Goal: Entertainment & Leisure: Browse casually

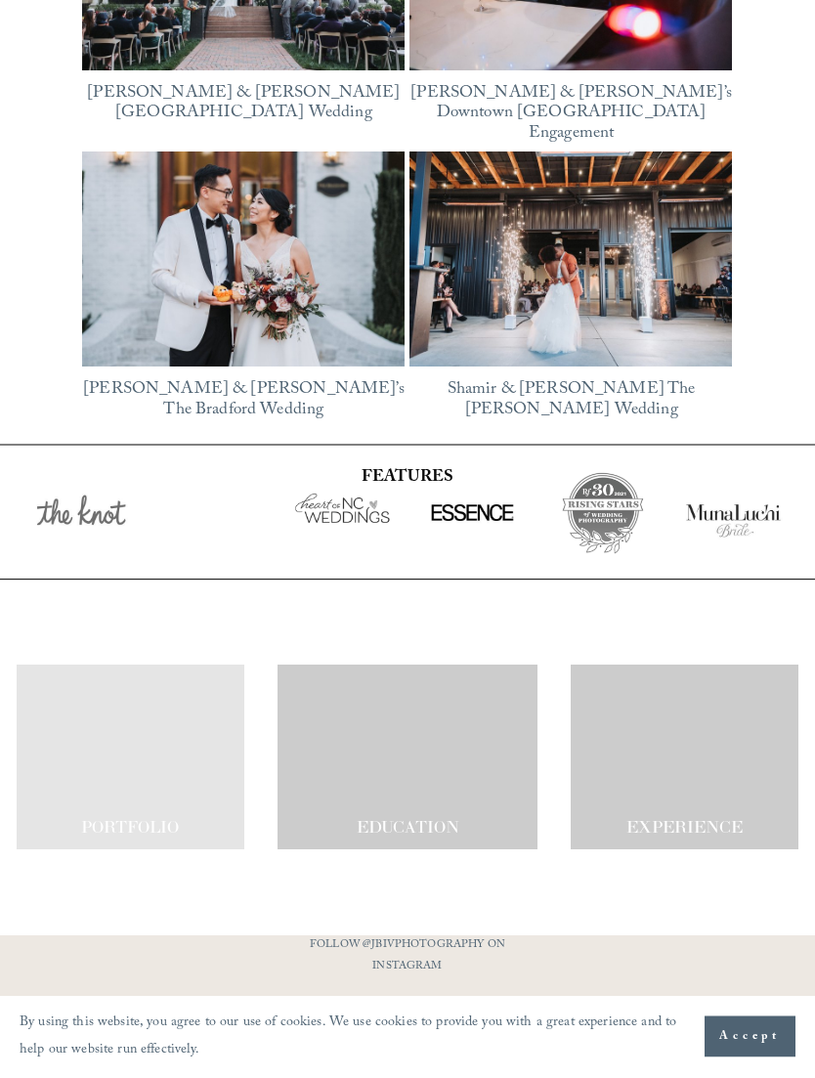
scroll to position [3476, 0]
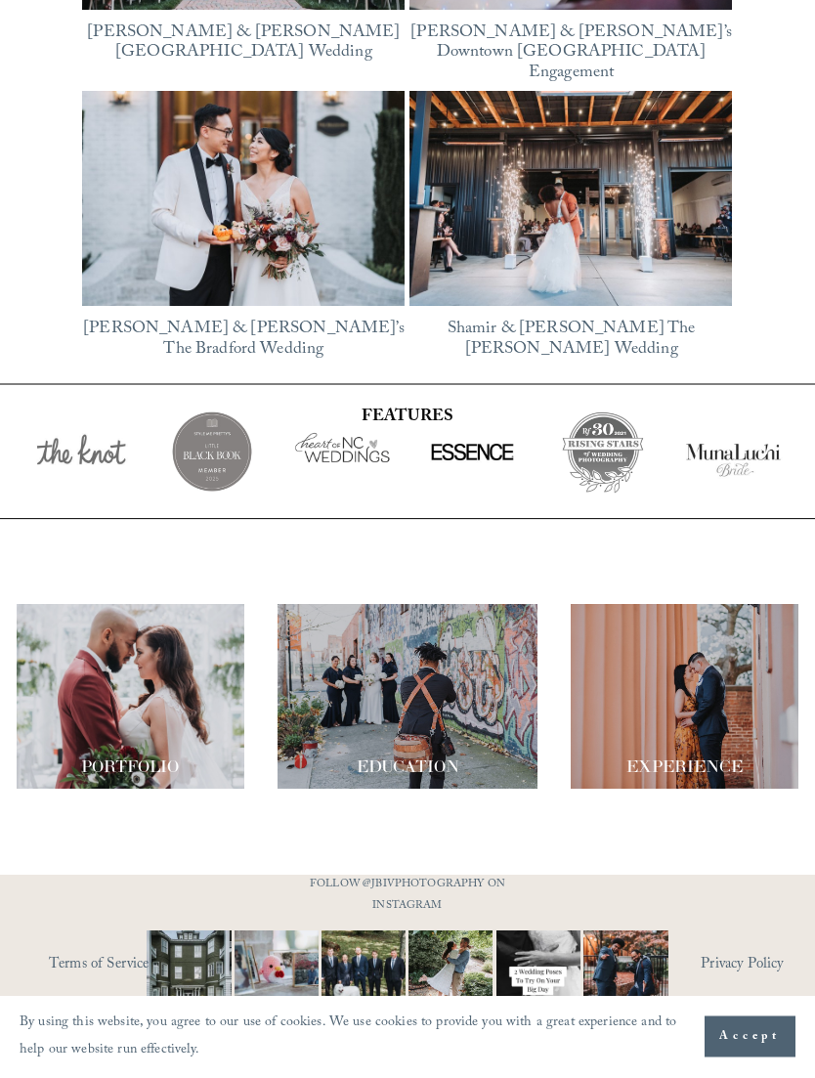
click at [160, 736] on div at bounding box center [131, 697] width 229 height 185
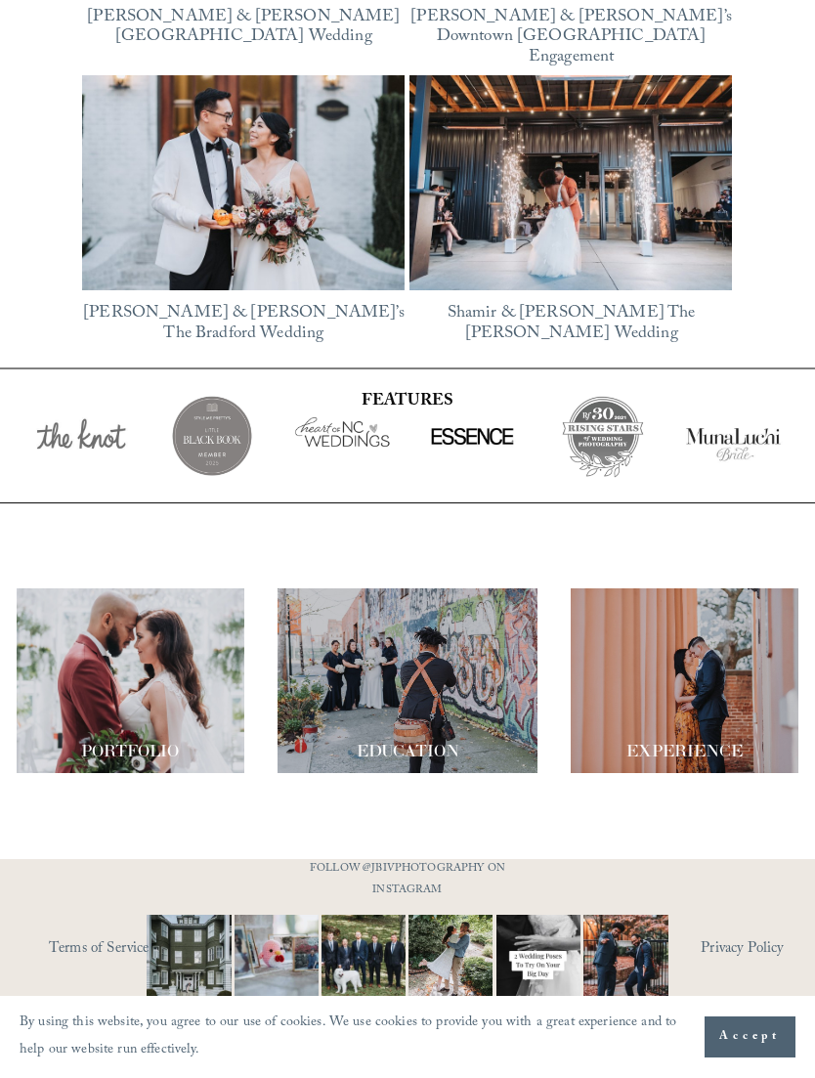
click at [167, 705] on div at bounding box center [131, 680] width 229 height 185
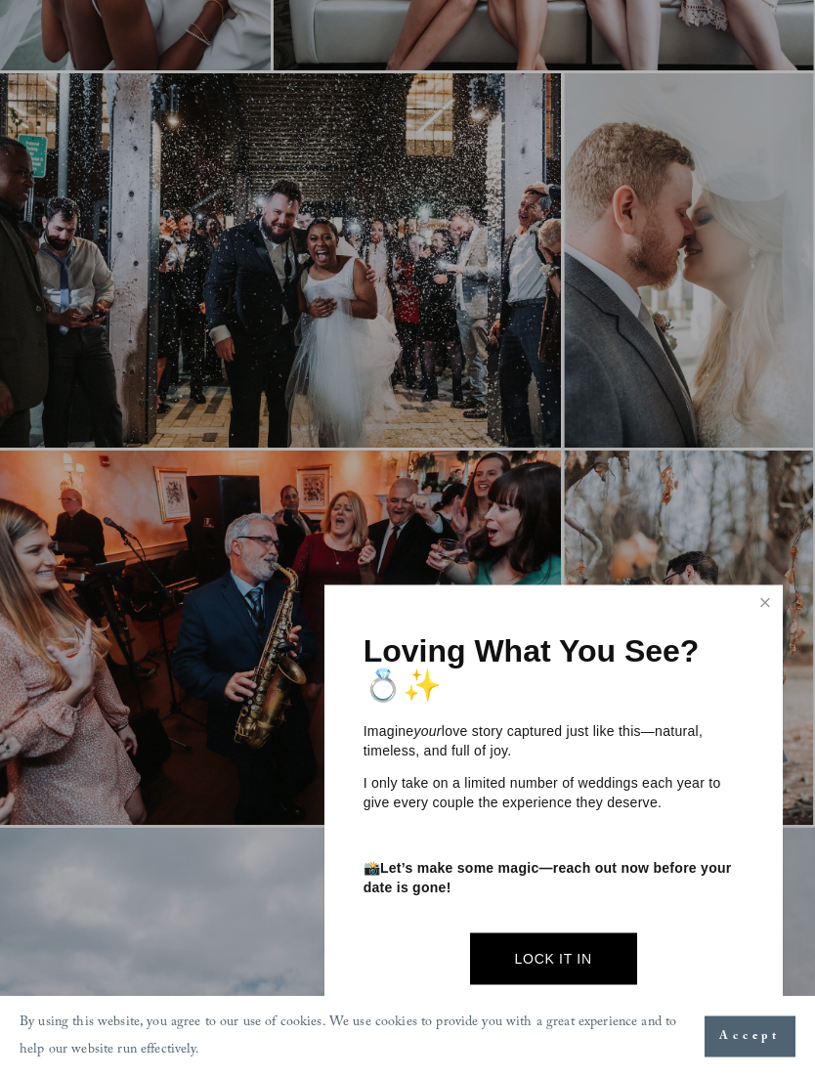
scroll to position [3667, 0]
click at [764, 619] on link "Close" at bounding box center [764, 603] width 29 height 31
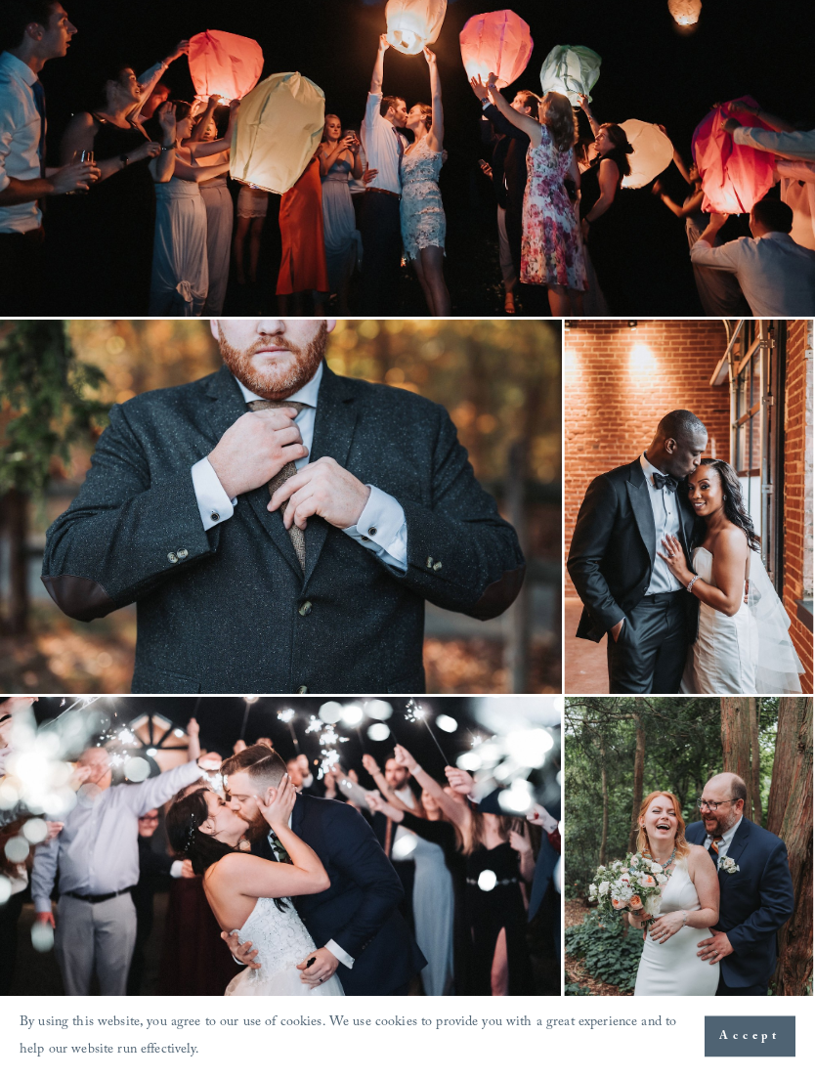
scroll to position [7341, 0]
click at [493, 547] on img at bounding box center [281, 507] width 562 height 374
click at [418, 506] on img at bounding box center [281, 507] width 562 height 374
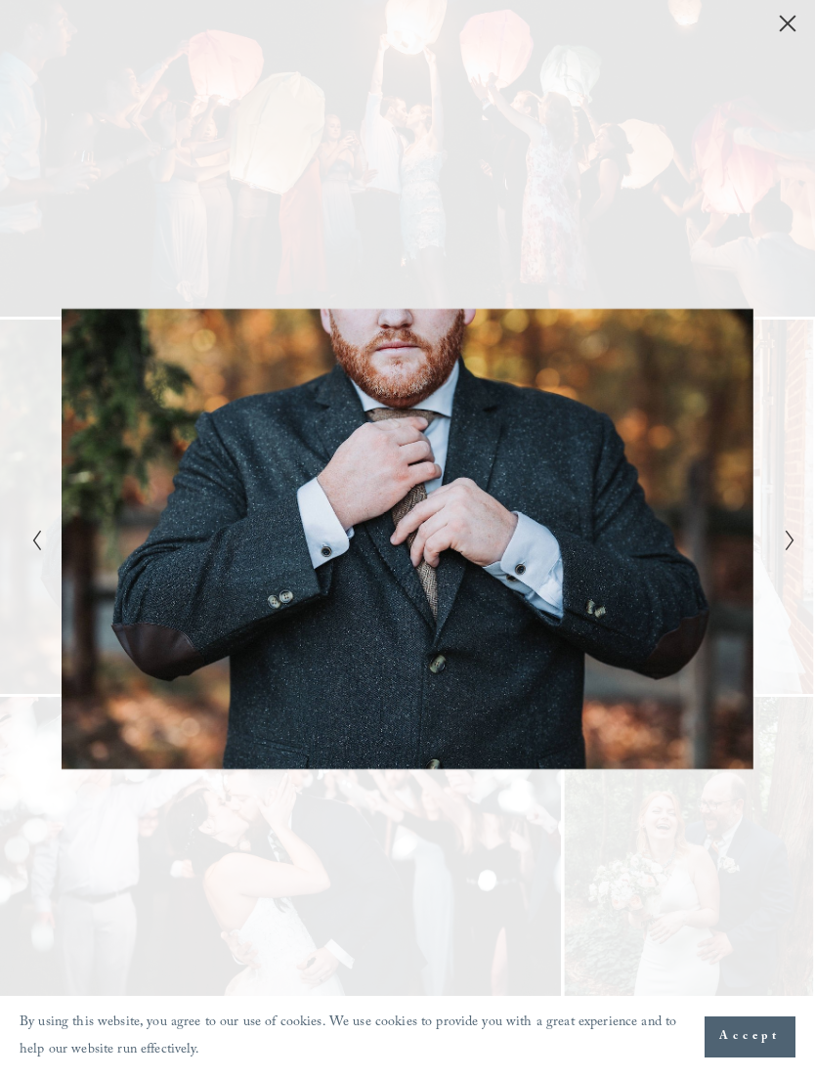
click at [790, 550] on polyline "Next Slide" at bounding box center [789, 541] width 7 height 20
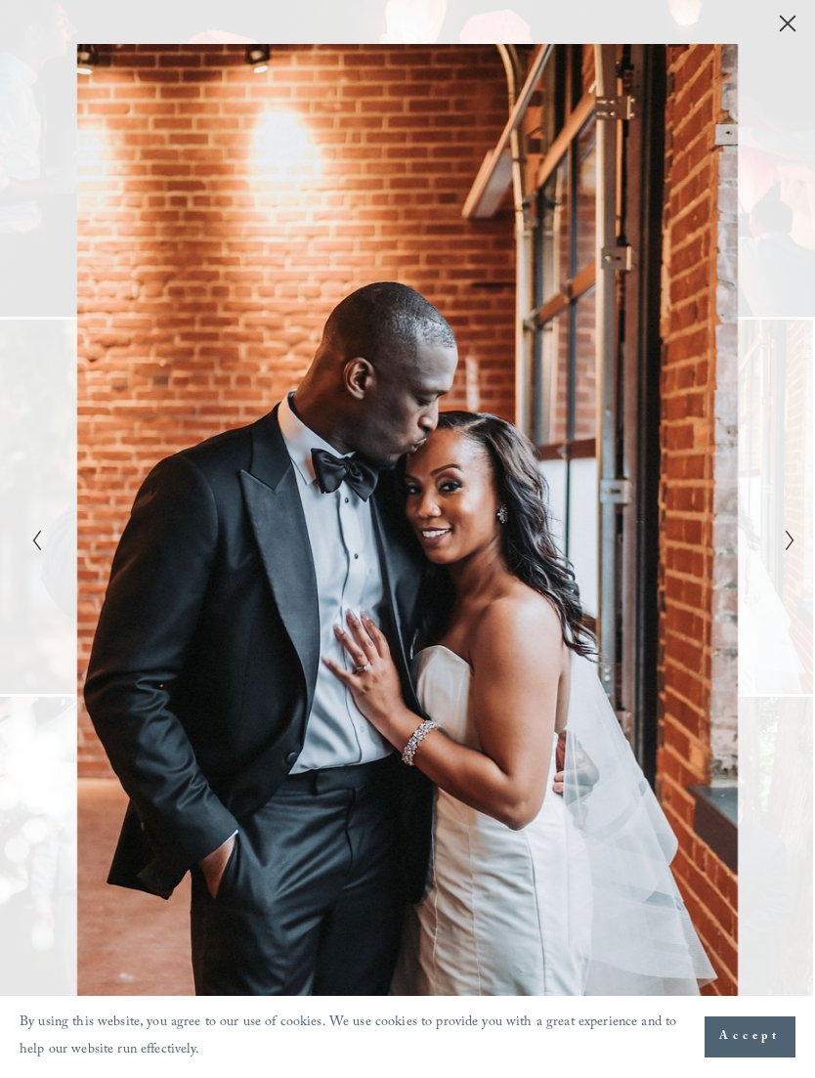
scroll to position [7406, 0]
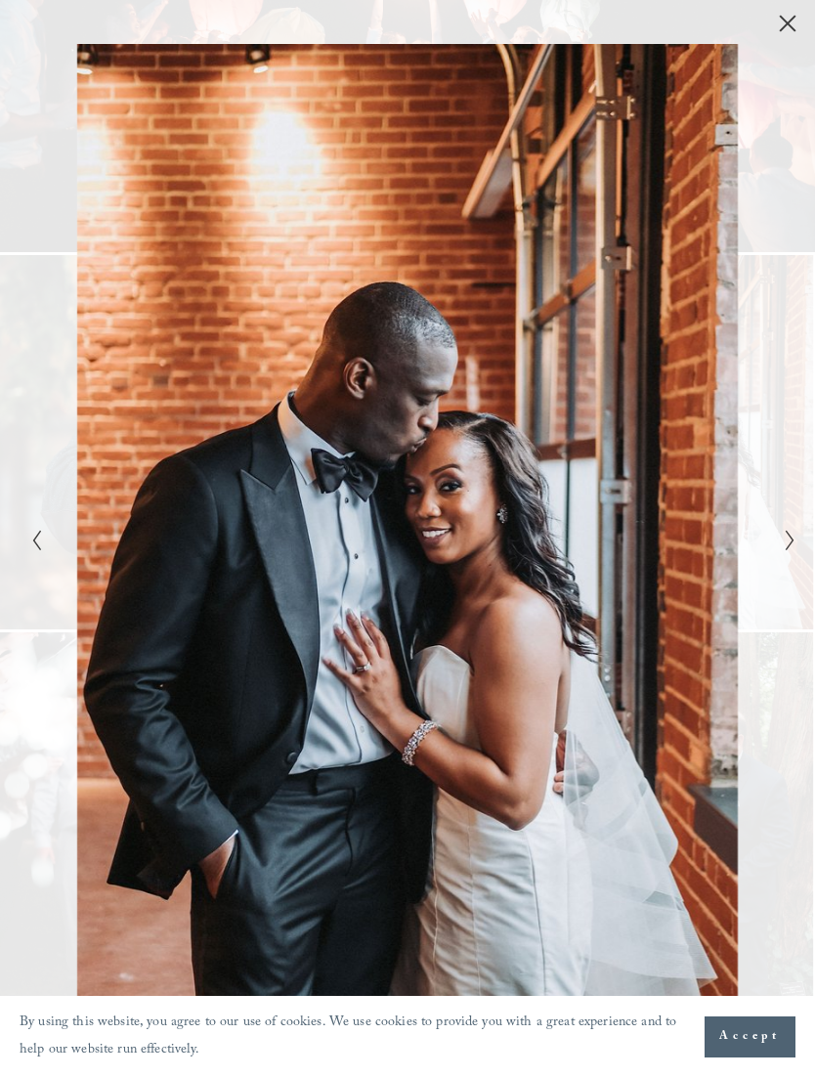
click at [774, 30] on button "Close" at bounding box center [787, 23] width 31 height 21
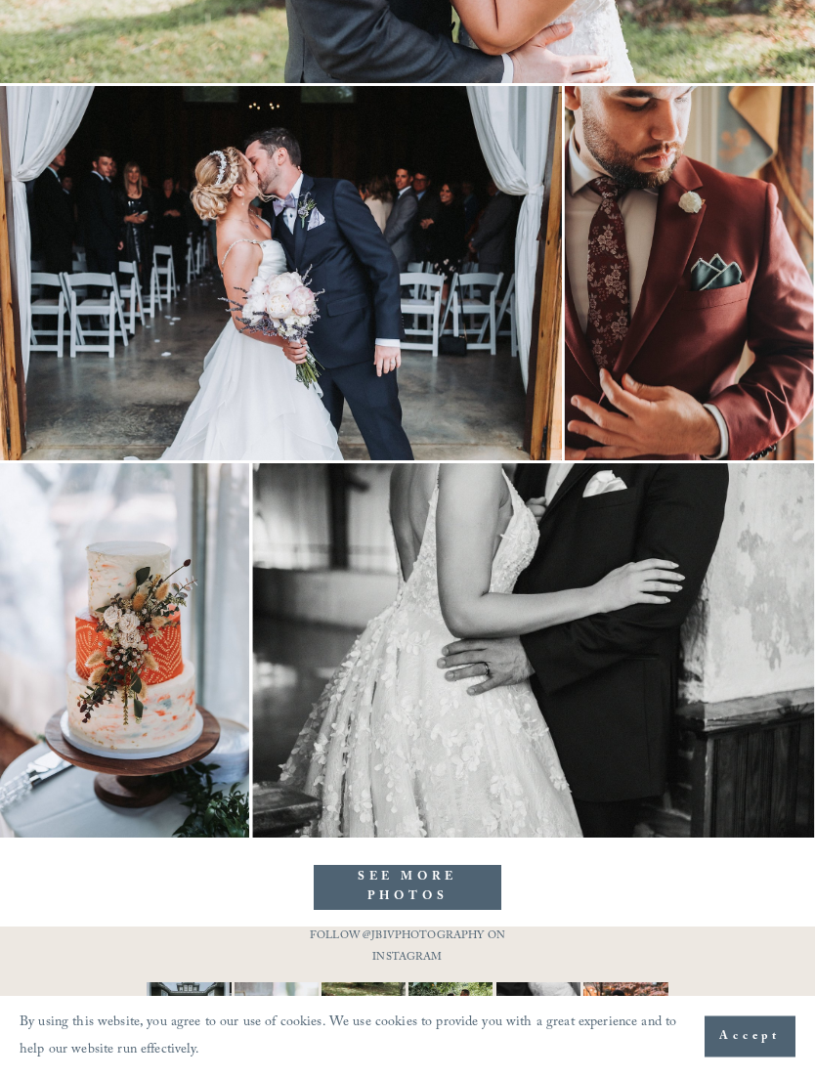
scroll to position [13841, 0]
click at [418, 900] on link "SEE MORE PHOTOS" at bounding box center [408, 888] width 188 height 44
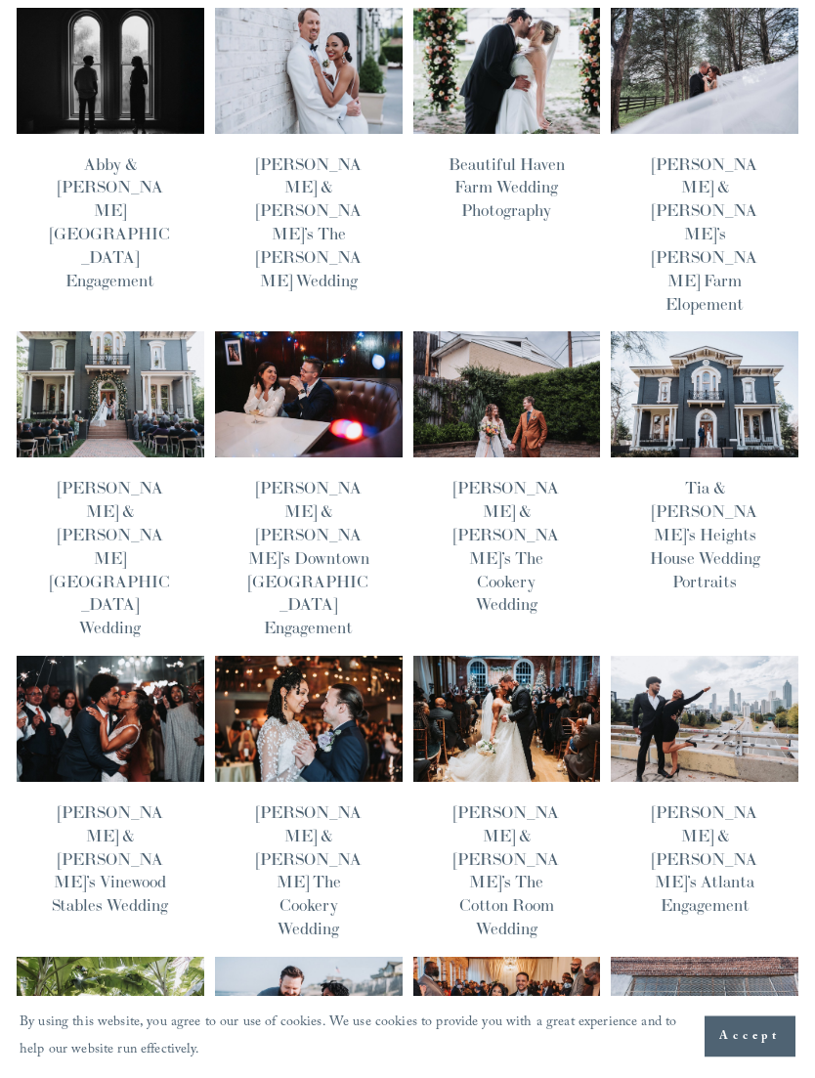
scroll to position [238, 0]
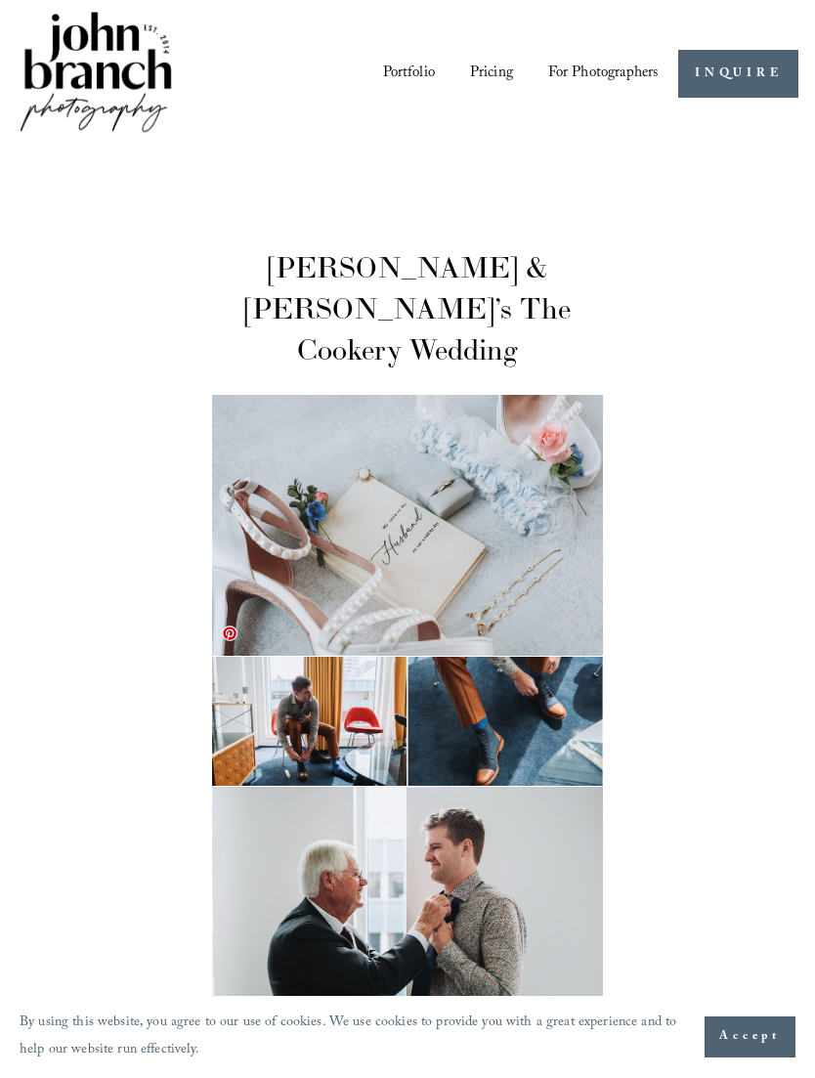
click at [234, 635] on link at bounding box center [230, 633] width 16 height 16
click at [449, 517] on img at bounding box center [407, 525] width 391 height 261
click at [463, 494] on img at bounding box center [407, 525] width 391 height 261
click at [497, 529] on img at bounding box center [407, 525] width 391 height 261
click at [512, 486] on img at bounding box center [407, 525] width 391 height 261
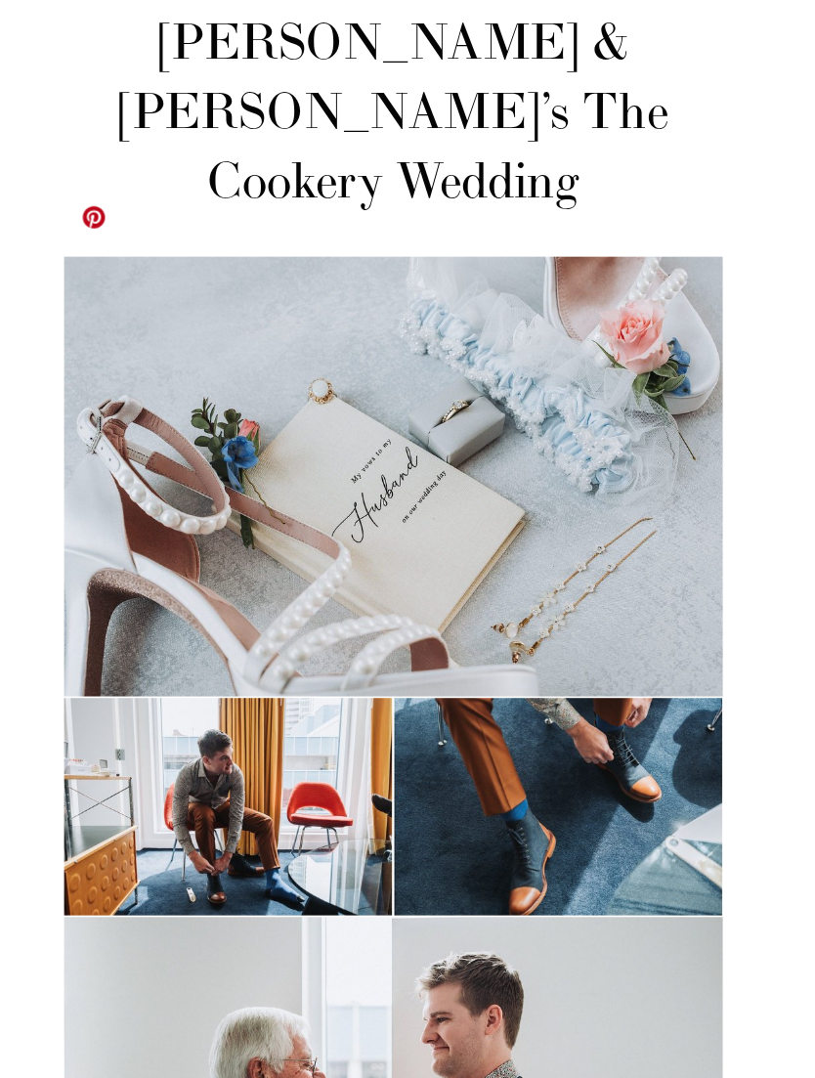
click at [264, 787] on img at bounding box center [407, 917] width 391 height 261
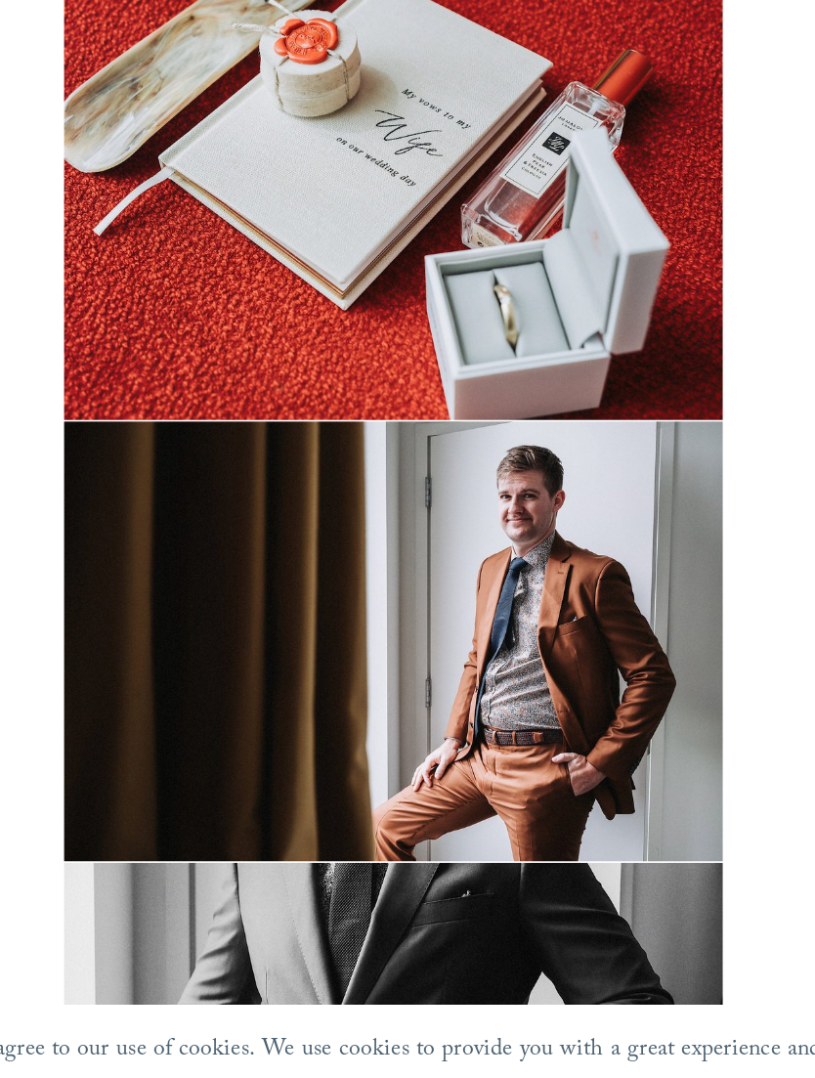
scroll to position [669, 0]
